Goal: Task Accomplishment & Management: Manage account settings

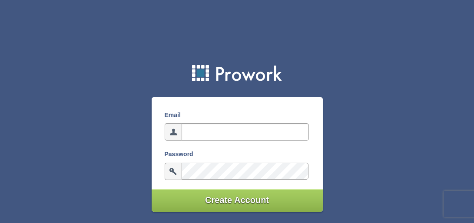
drag, startPoint x: 0, startPoint y: 0, endPoint x: 242, endPoint y: 130, distance: 274.6
click at [242, 130] on input "email" at bounding box center [245, 131] width 127 height 17
type input "jasmarsha25@yahoo.com"
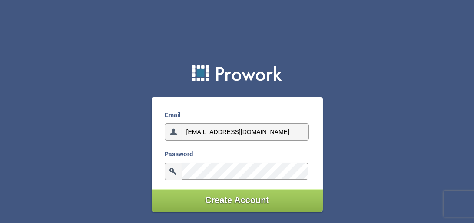
click at [243, 202] on input "Create Account" at bounding box center [237, 200] width 171 height 23
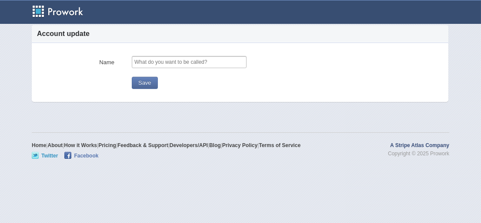
click at [216, 59] on input "text" at bounding box center [189, 62] width 115 height 12
type input "jasmin"
click at [151, 83] on button "Save" at bounding box center [145, 83] width 26 height 12
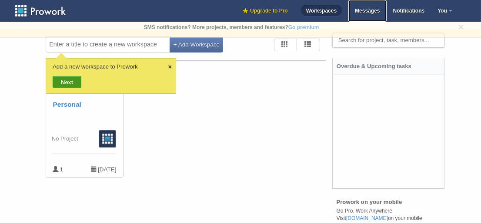
click at [370, 12] on span "Messages" at bounding box center [367, 11] width 25 height 6
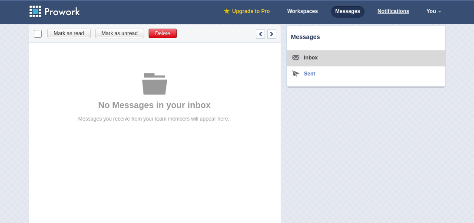
click at [400, 14] on link "Notifications" at bounding box center [393, 12] width 40 height 12
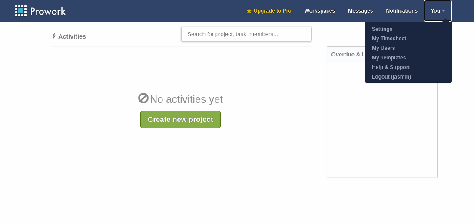
click at [436, 8] on link "You" at bounding box center [438, 11] width 28 height 22
click at [413, 41] on link "My Timesheet" at bounding box center [409, 38] width 86 height 10
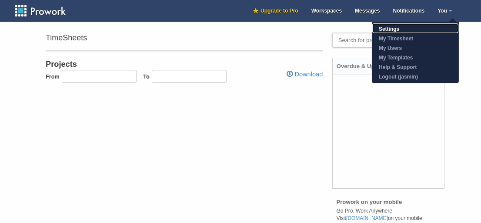
click at [395, 30] on link "Settings" at bounding box center [415, 28] width 86 height 10
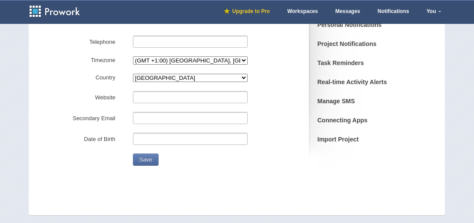
scroll to position [108, 0]
click at [216, 75] on select"] "Afghanistan Albania Algeria Andorra Angola Antarctica Antigua and Barbuda Argen…" at bounding box center [190, 78] width 115 height 8
select select"] "United States"
click at [133, 74] on select"] "Afghanistan Albania Algeria Andorra Angola Antarctica Antigua and Barbuda Argen…" at bounding box center [190, 78] width 115 height 8
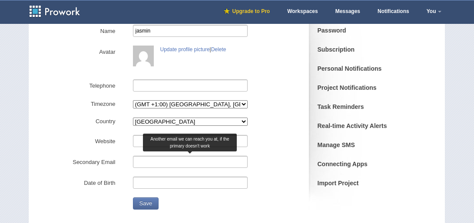
scroll to position [60, 0]
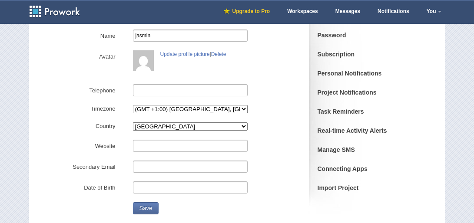
click at [236, 105] on select"] "(GMT -12:00) Eniwetok, Kwajalein (GMT -11:00) Midway Island, Samoa (GMT -10:00)…" at bounding box center [190, 109] width 115 height 8
click at [133, 105] on select"] "(GMT -12:00) Eniwetok, Kwajalein (GMT -11:00) Midway Island, Samoa (GMT -10:00)…" at bounding box center [190, 109] width 115 height 8
click at [207, 107] on select"] "(GMT -12:00) Eniwetok, Kwajalein (GMT -11:00) Midway Island, Samoa (GMT -10:00)…" at bounding box center [190, 109] width 115 height 8
select select"] "GMT-6.0"
click at [133, 105] on select"] "(GMT -12:00) Eniwetok, Kwajalein (GMT -11:00) Midway Island, Samoa (GMT -10:00)…" at bounding box center [190, 109] width 115 height 8
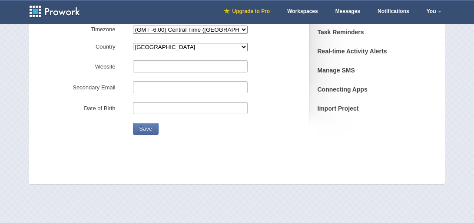
scroll to position [140, 0]
click at [151, 126] on button "Save" at bounding box center [146, 129] width 26 height 12
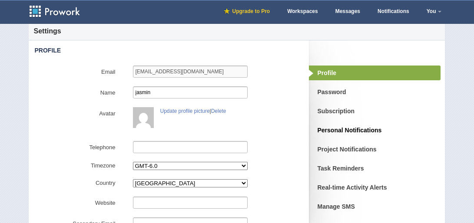
scroll to position [2, 0]
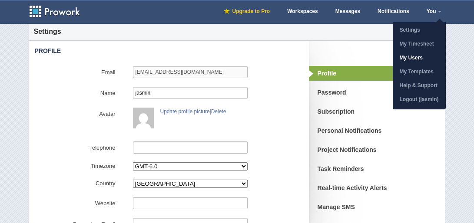
click at [418, 57] on link "My Users" at bounding box center [419, 59] width 52 height 14
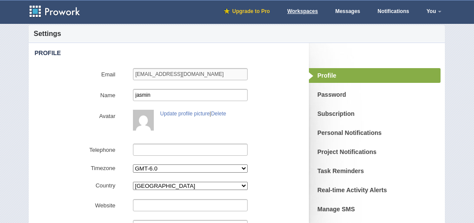
click at [312, 9] on span "Workspaces" at bounding box center [302, 11] width 30 height 6
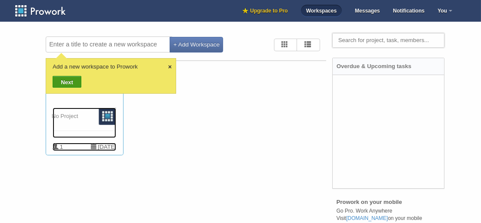
click at [83, 110] on div "No Project" at bounding box center [84, 119] width 63 height 23
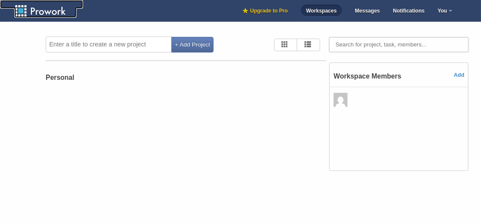
click at [58, 11] on img at bounding box center [45, 10] width 62 height 13
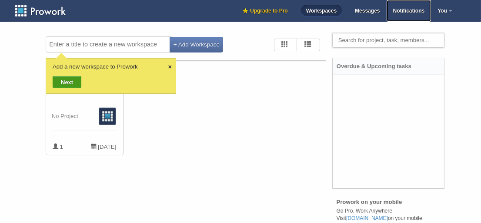
click at [405, 9] on span "Notifications" at bounding box center [409, 11] width 32 height 6
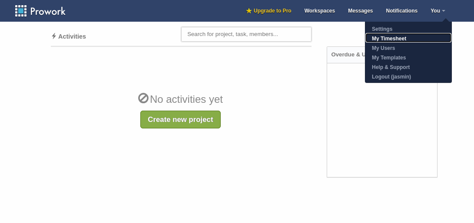
click at [403, 39] on link "My Timesheet" at bounding box center [409, 38] width 86 height 10
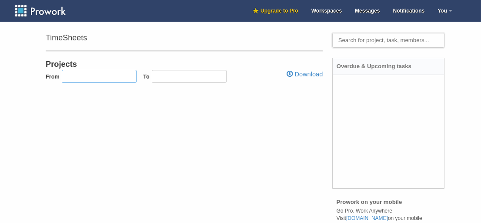
click at [114, 77] on input at bounding box center [99, 76] width 75 height 13
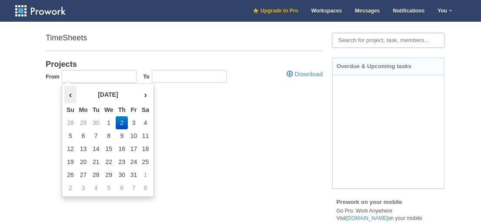
click at [67, 94] on th "‹" at bounding box center [70, 94] width 12 height 17
click at [94, 162] on td "23" at bounding box center [96, 162] width 12 height 13
type input "09/23/2025"
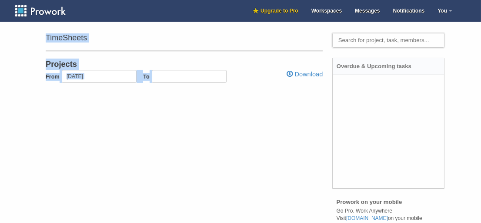
drag, startPoint x: 94, startPoint y: 162, endPoint x: 161, endPoint y: 78, distance: 107.3
click at [161, 78] on body "× Upgrade to PRO. Increase your storage space, get SMS notifications, project r…" at bounding box center [240, 111] width 481 height 223
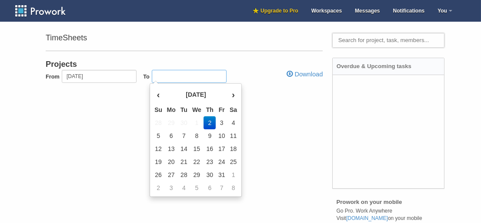
click at [161, 78] on input at bounding box center [189, 76] width 75 height 13
click at [212, 123] on td "2" at bounding box center [209, 122] width 12 height 13
click at [209, 123] on td "2" at bounding box center [209, 122] width 12 height 13
click at [222, 124] on td "3" at bounding box center [222, 122] width 12 height 13
type input "10/03/2025"
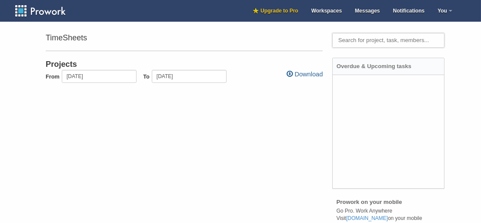
click at [301, 71] on link "Download" at bounding box center [304, 74] width 36 height 9
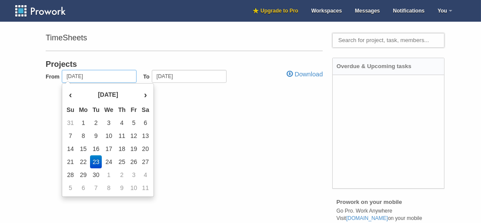
click at [100, 73] on input "09/23/2025" at bounding box center [99, 76] width 75 height 13
click at [68, 177] on td "28" at bounding box center [70, 175] width 12 height 13
type input "09/28/2025"
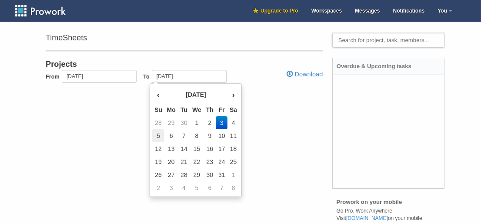
click at [161, 138] on td "5" at bounding box center [158, 136] width 12 height 13
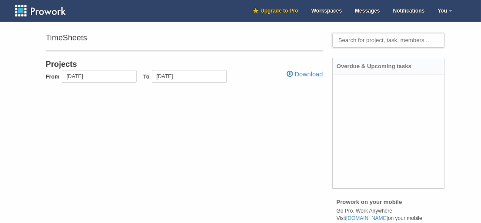
type input "10/05/2025"
click at [309, 72] on link "Download" at bounding box center [304, 74] width 36 height 9
click at [326, 10] on span "Workspaces" at bounding box center [326, 11] width 30 height 6
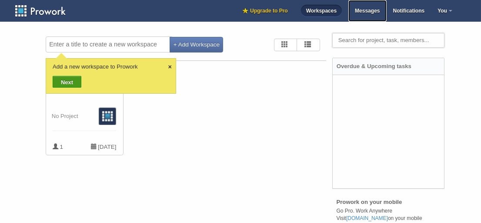
click at [375, 13] on link "Messages" at bounding box center [367, 11] width 38 height 22
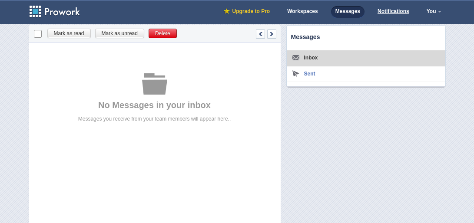
click at [399, 11] on link "Notifications" at bounding box center [393, 12] width 40 height 12
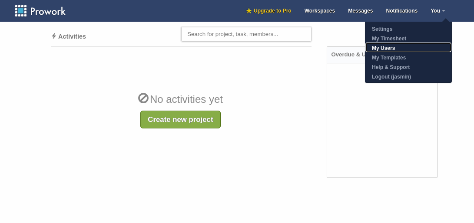
click at [405, 47] on link "My Users" at bounding box center [409, 48] width 86 height 10
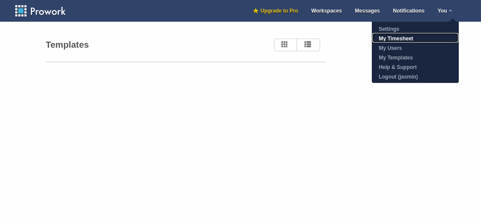
click at [422, 39] on link "My Timesheet" at bounding box center [415, 38] width 86 height 10
